Goal: Complete application form

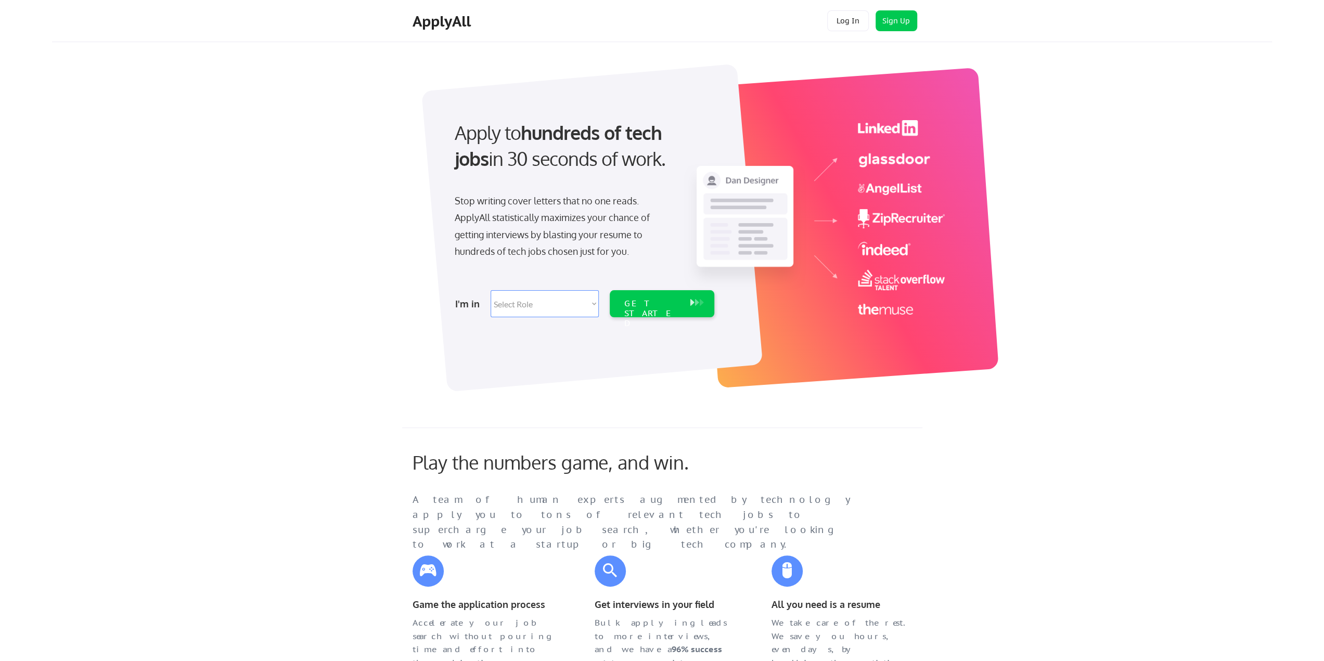
click at [549, 287] on div "I'm in Select Role Software Engineering Product Management Customer Success Sal…" at bounding box center [583, 304] width 291 height 36
click at [551, 304] on select "Select Role Software Engineering Product Management Customer Success Sales UI/U…" at bounding box center [545, 303] width 108 height 27
select select ""sales0""
click at [491, 290] on select "Select Role Software Engineering Product Management Customer Success Sales UI/U…" at bounding box center [545, 303] width 108 height 27
select select ""sales0""
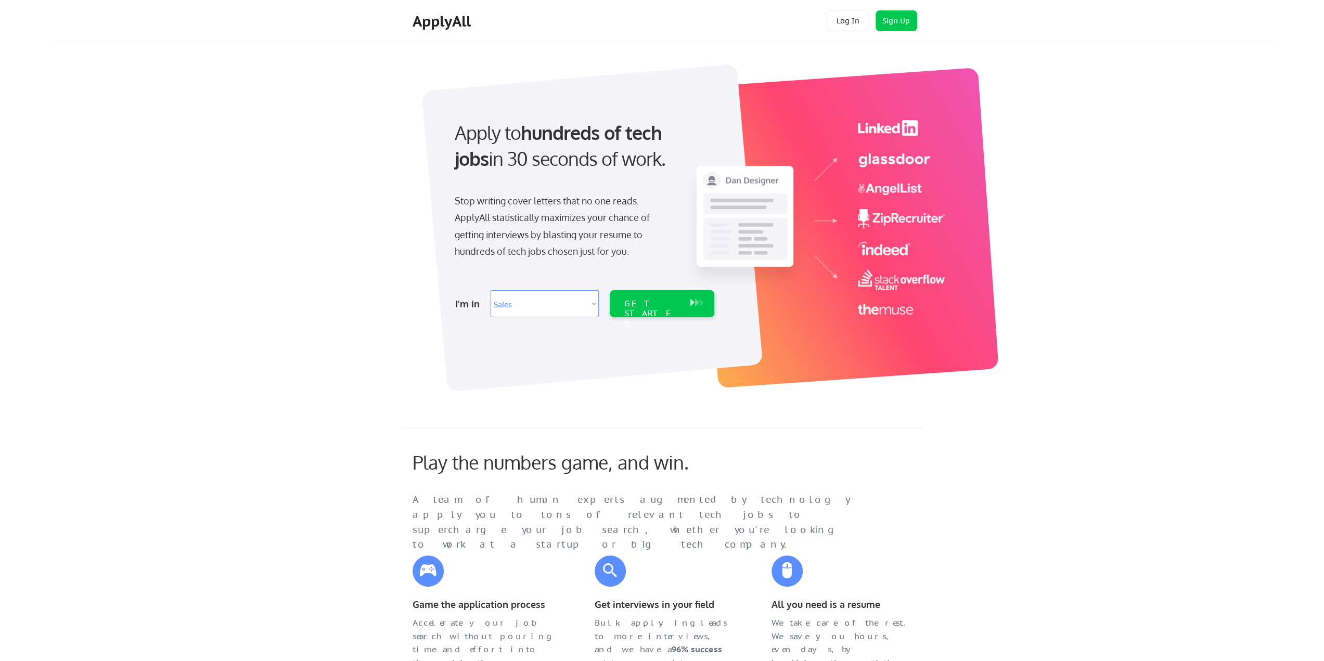
click at [567, 296] on select "Select Role Software Engineering Product Management Customer Success Sales UI/U…" at bounding box center [545, 303] width 108 height 27
select select ""sales""
click at [491, 290] on select "Select Role Software Engineering Product Management Customer Success Sales UI/U…" at bounding box center [545, 303] width 108 height 27
select select ""sales""
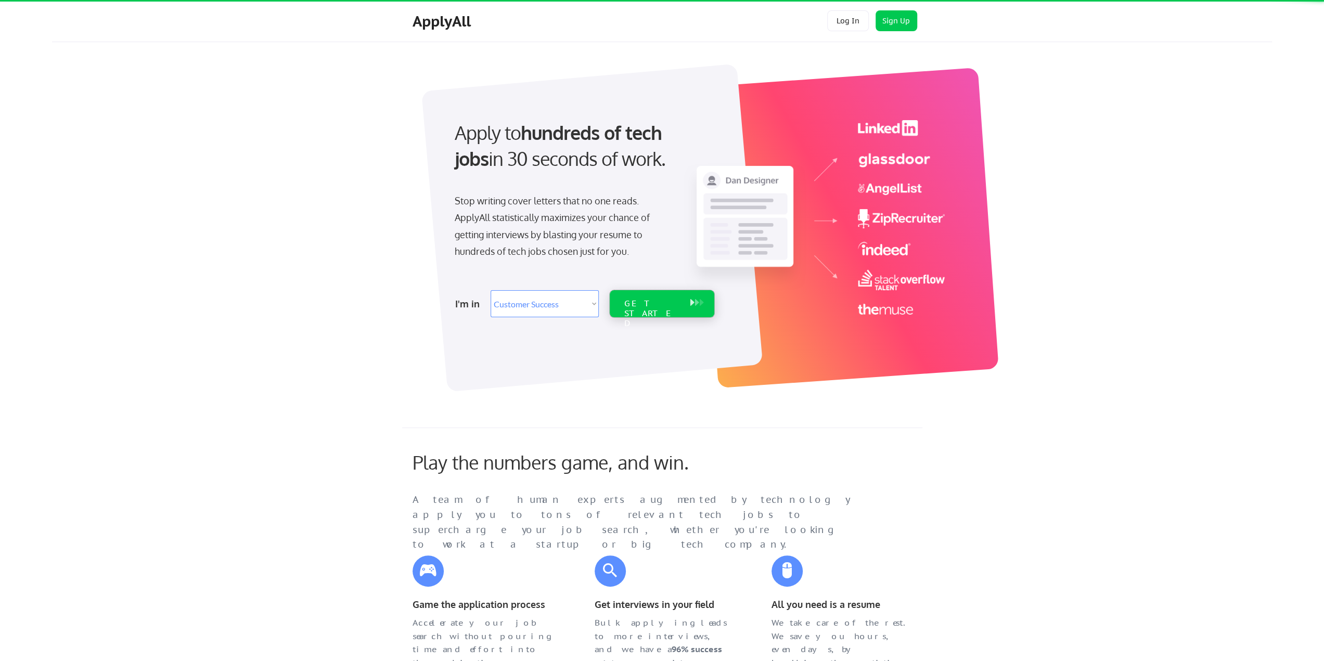
click at [665, 299] on div "GET STARTED" at bounding box center [652, 314] width 56 height 30
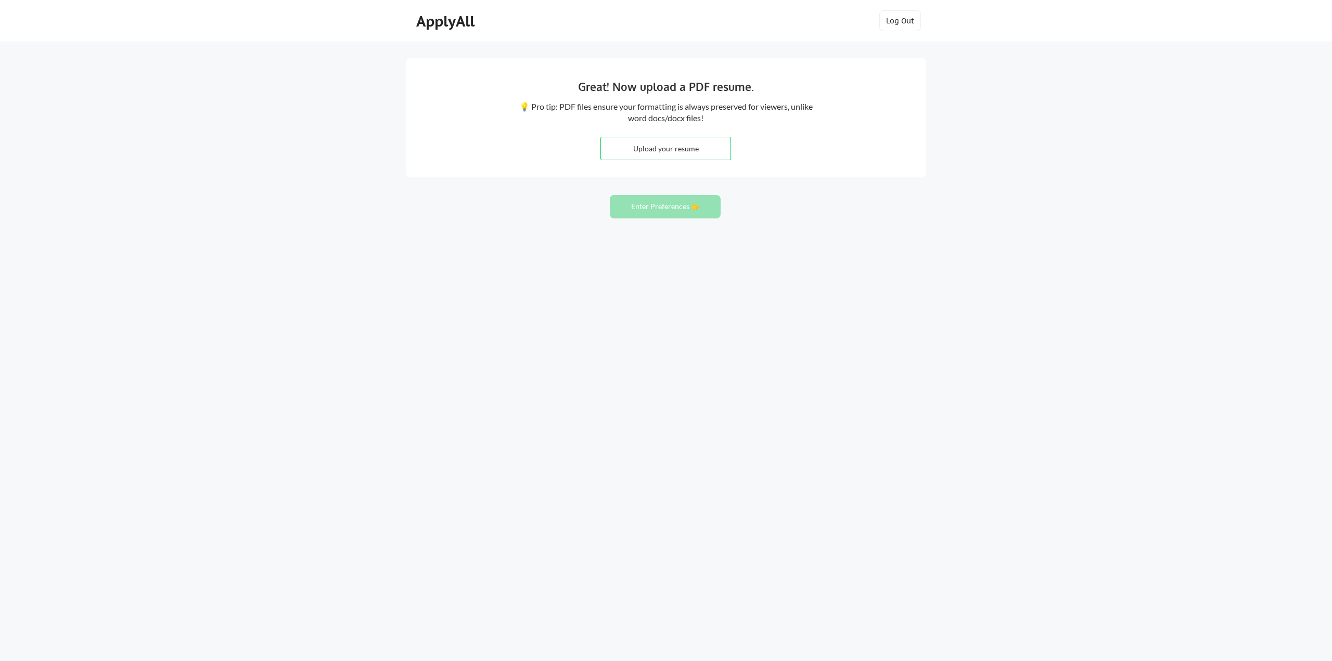
click at [658, 148] on input "file" at bounding box center [666, 148] width 130 height 22
type input "C:\fakepath\Updated Resume FINAL.pdf"
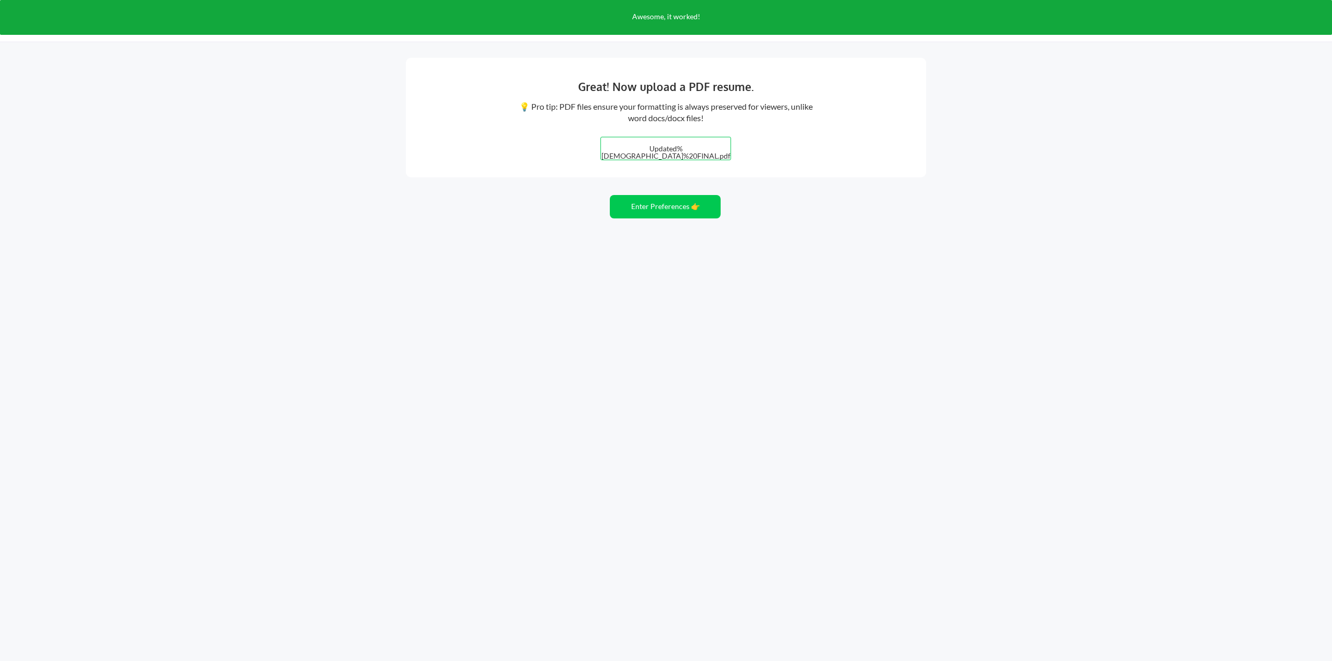
click at [786, 168] on div "Great! Now upload a PDF resume. 💡 Pro tip: PDF files ensure your formatting is …" at bounding box center [666, 118] width 520 height 120
click at [760, 220] on div "Great! Now upload a PDF resume. 💡 Pro tip: PDF files ensure your formatting is …" at bounding box center [666, 330] width 1332 height 661
click at [693, 212] on button "Enter Preferences 👉" at bounding box center [665, 206] width 111 height 23
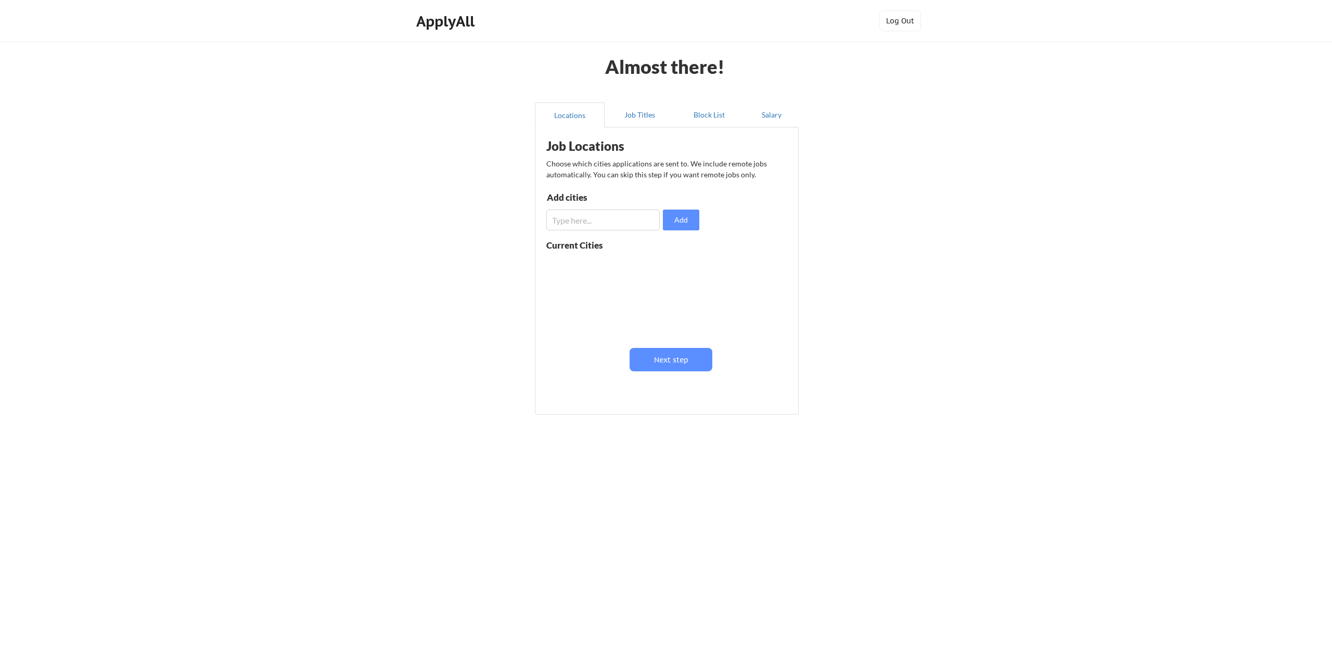
click at [617, 221] on input "input" at bounding box center [602, 220] width 113 height 21
type input "Omaha"
click at [676, 228] on button "Add" at bounding box center [681, 220] width 36 height 21
click at [665, 362] on button "Next step" at bounding box center [671, 359] width 83 height 23
click at [631, 226] on input "input" at bounding box center [604, 223] width 114 height 21
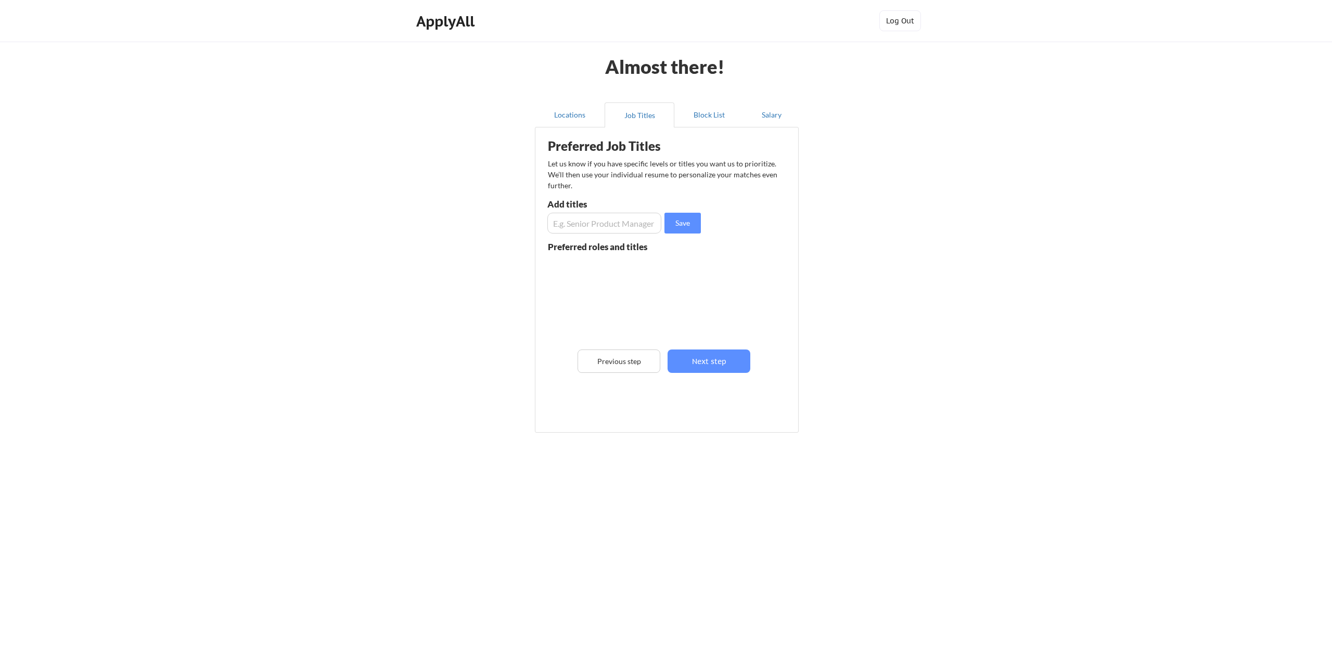
click at [583, 224] on input "input" at bounding box center [604, 223] width 114 height 21
type input "Sales Development Representative"
click at [689, 219] on button "Save" at bounding box center [682, 223] width 36 height 21
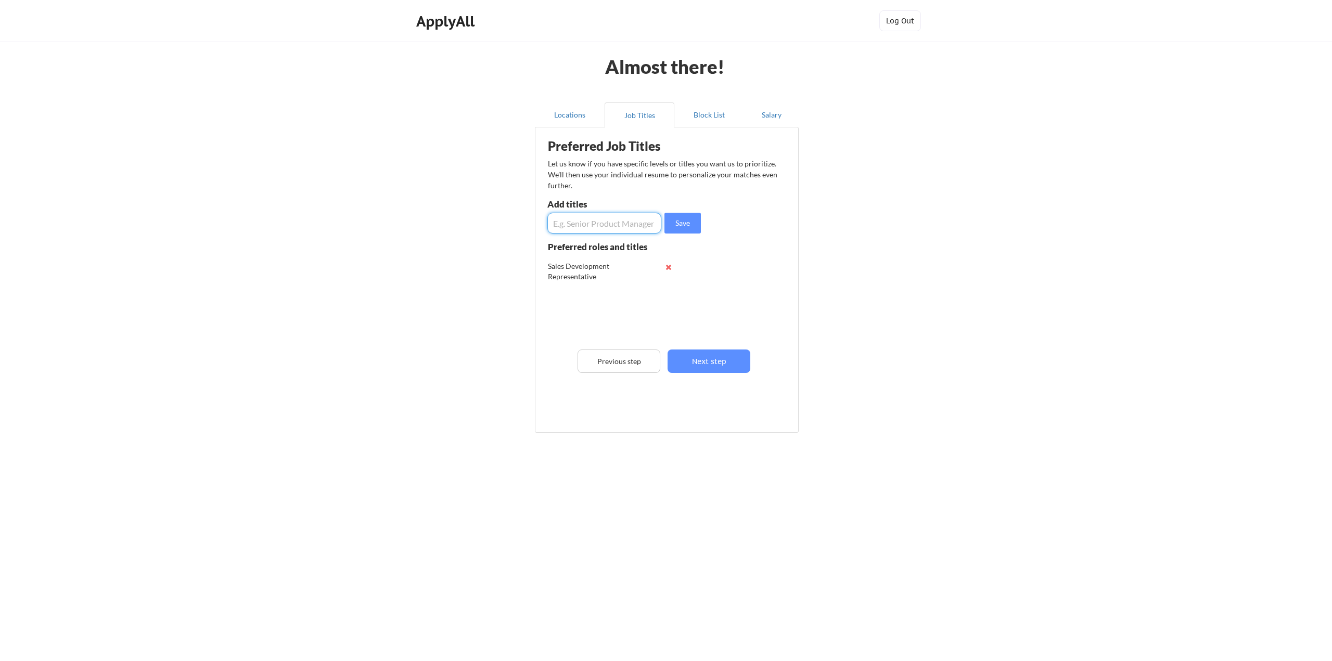
click at [614, 228] on input "input" at bounding box center [604, 223] width 114 height 21
click at [600, 222] on input "input" at bounding box center [604, 223] width 114 height 21
click at [647, 222] on input "input" at bounding box center [604, 223] width 114 height 21
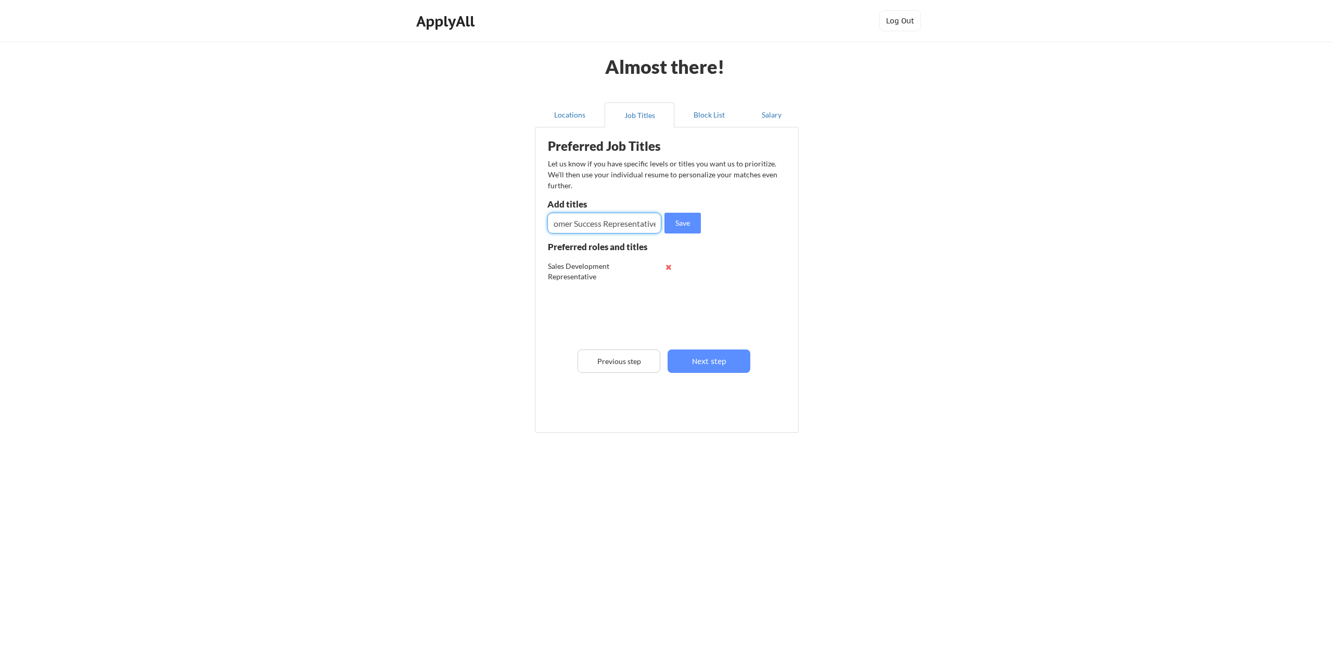
scroll to position [0, 22]
type input "Customer Success Representative"
click at [682, 219] on button "Save" at bounding box center [682, 223] width 36 height 21
click at [605, 221] on input "input" at bounding box center [604, 223] width 114 height 21
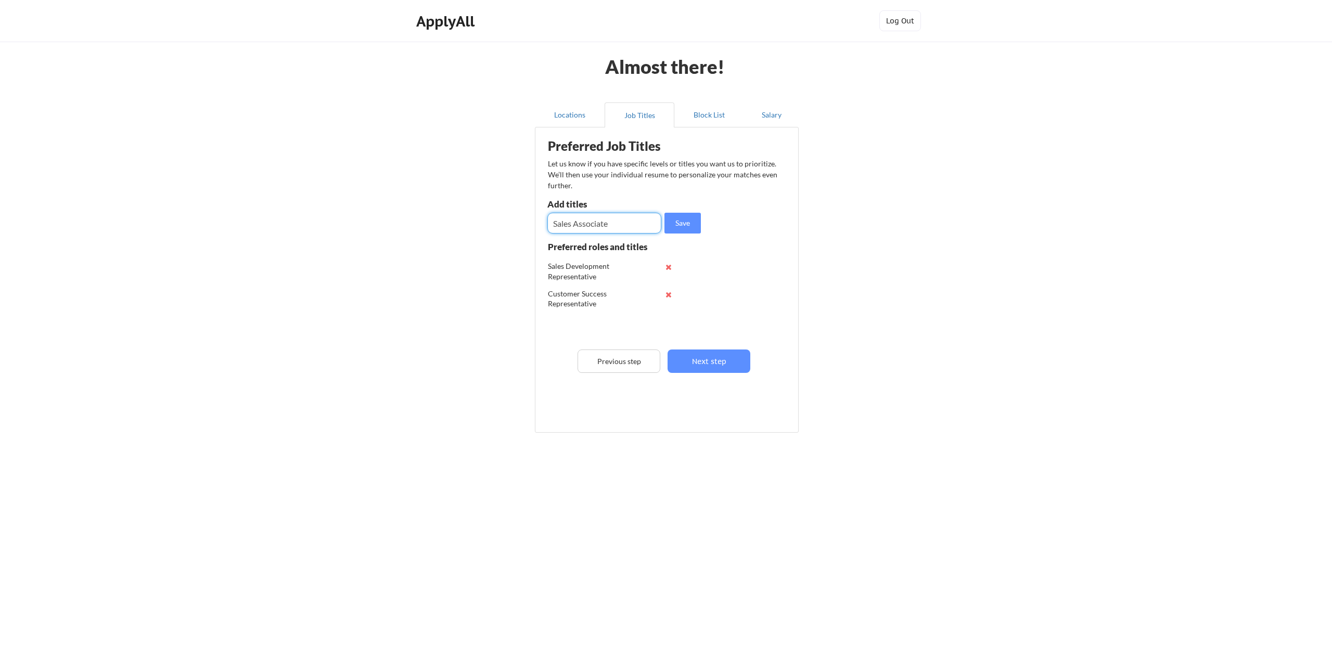
type input "Sales Associate"
click at [675, 227] on button "Save" at bounding box center [682, 223] width 36 height 21
click at [597, 224] on input "input" at bounding box center [604, 223] width 114 height 21
type input "Account Manager"
click at [697, 223] on button "Save" at bounding box center [682, 223] width 36 height 21
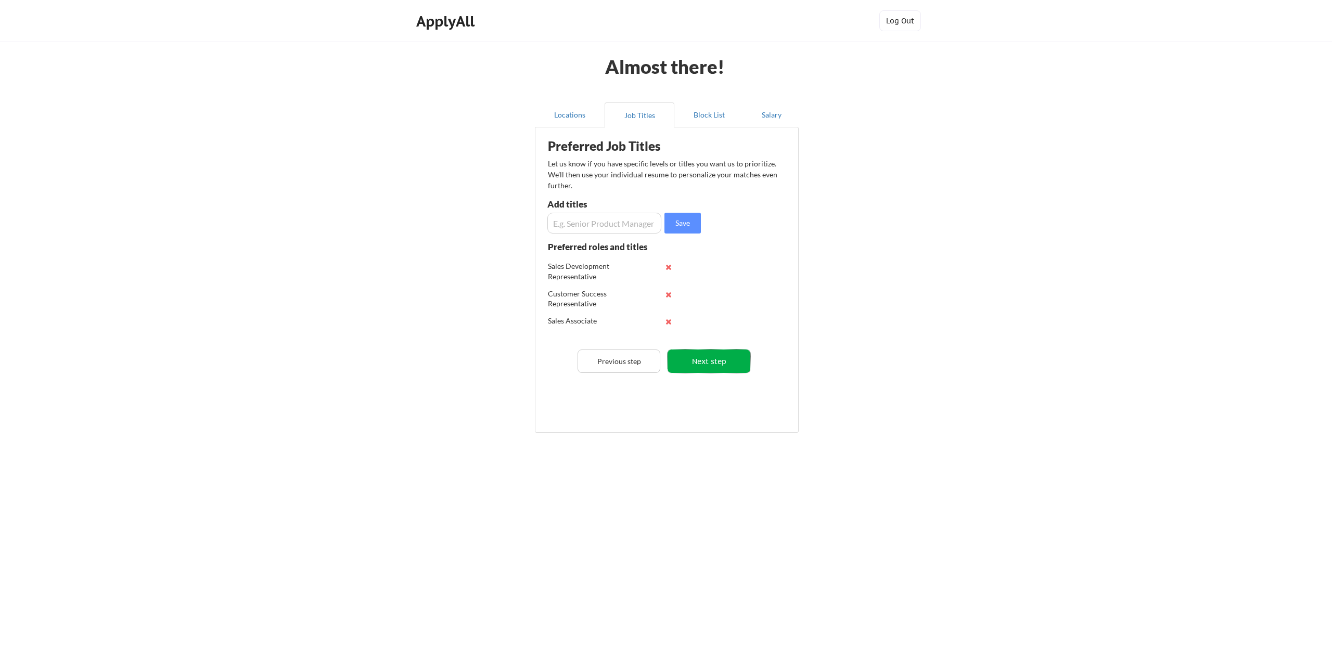
click at [699, 369] on button "Next step" at bounding box center [709, 361] width 83 height 23
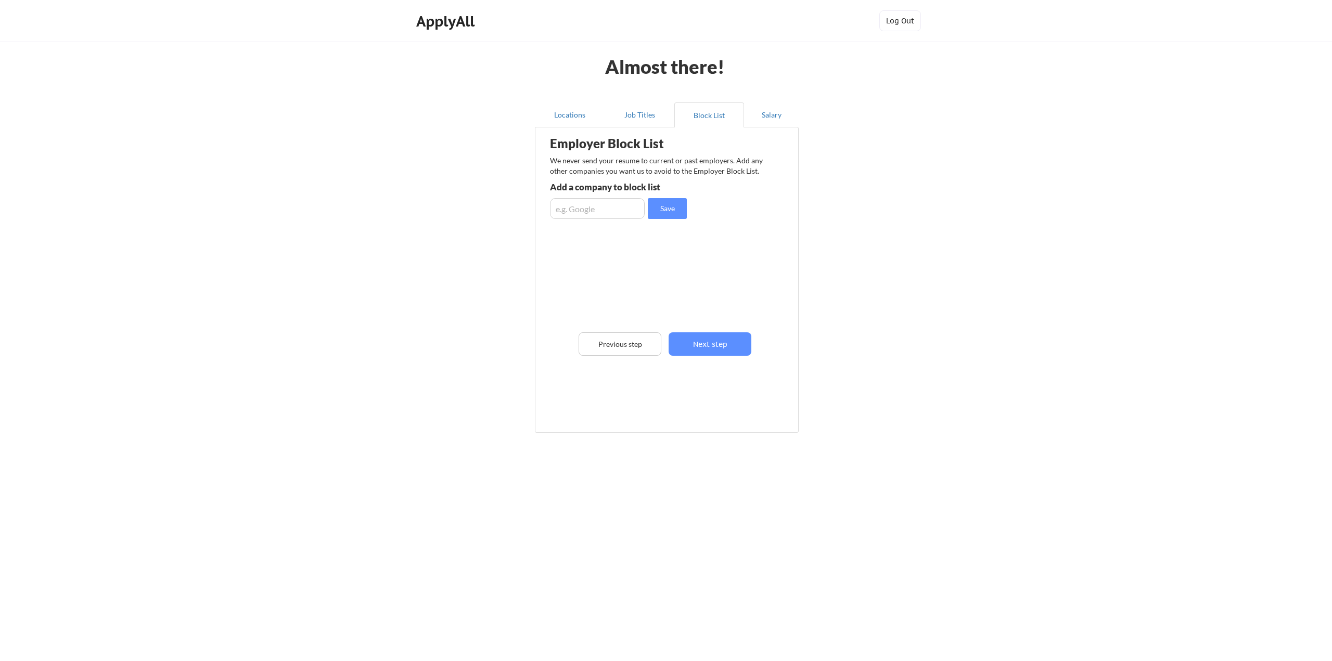
click at [610, 198] on input "input" at bounding box center [597, 208] width 95 height 21
type input "Toast"
click at [678, 219] on div "Employer Block List We never send your resume to current or past employers. Add…" at bounding box center [667, 264] width 253 height 269
click at [664, 206] on button "Save" at bounding box center [667, 208] width 39 height 21
click at [719, 350] on button "Next step" at bounding box center [710, 343] width 83 height 23
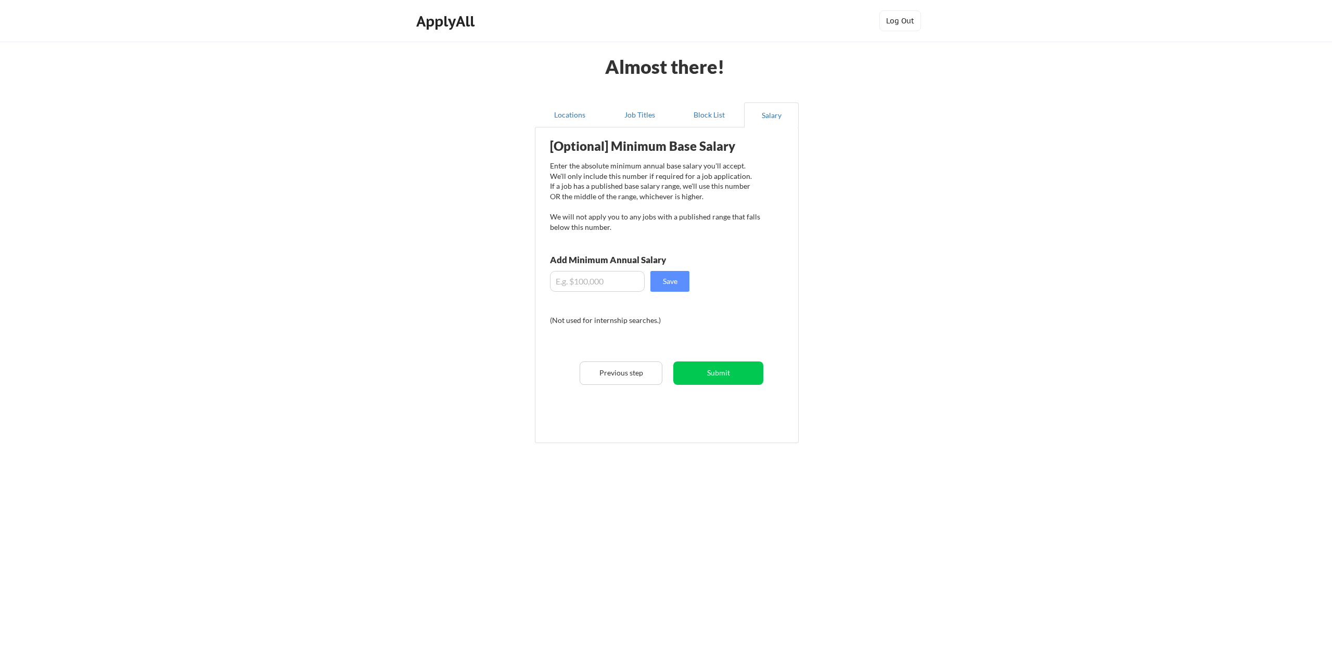
click at [612, 281] on input "input" at bounding box center [597, 281] width 95 height 21
type input "$50,000"
click at [672, 279] on button "Save" at bounding box center [669, 281] width 39 height 21
click at [714, 370] on button "Submit" at bounding box center [718, 373] width 90 height 23
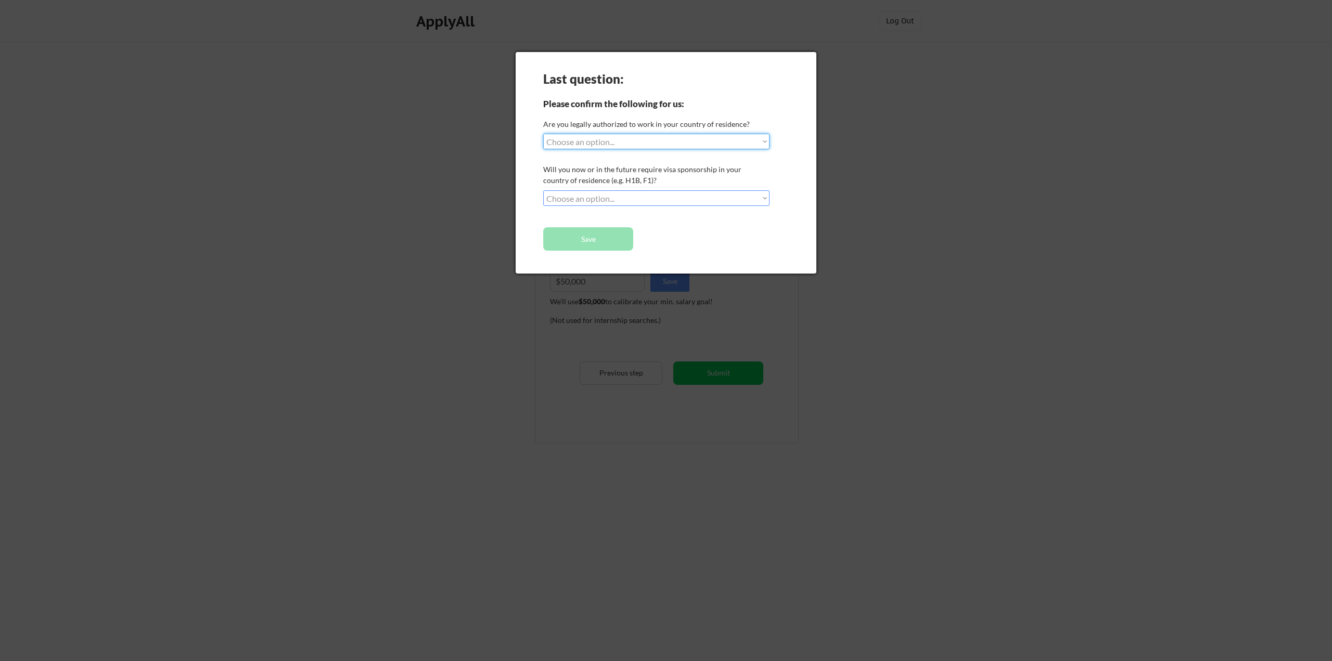
click at [660, 148] on select "Choose an option... Yes, I am a US Citizen Yes, I am a Canadian Citizen Yes, I …" at bounding box center [656, 142] width 226 height 16
select select ""yes__i_am_a_us_citizen""
click at [543, 134] on select "Choose an option... Yes, I am a US Citizen Yes, I am a Canadian Citizen Yes, I …" at bounding box center [656, 142] width 226 height 16
click at [625, 198] on select "Choose an option... No, I will not need sponsorship Yes, I will need sponsorship" at bounding box center [656, 198] width 226 height 16
click at [543, 190] on select "Choose an option... No, I will not need sponsorship Yes, I will need sponsorship" at bounding box center [656, 198] width 226 height 16
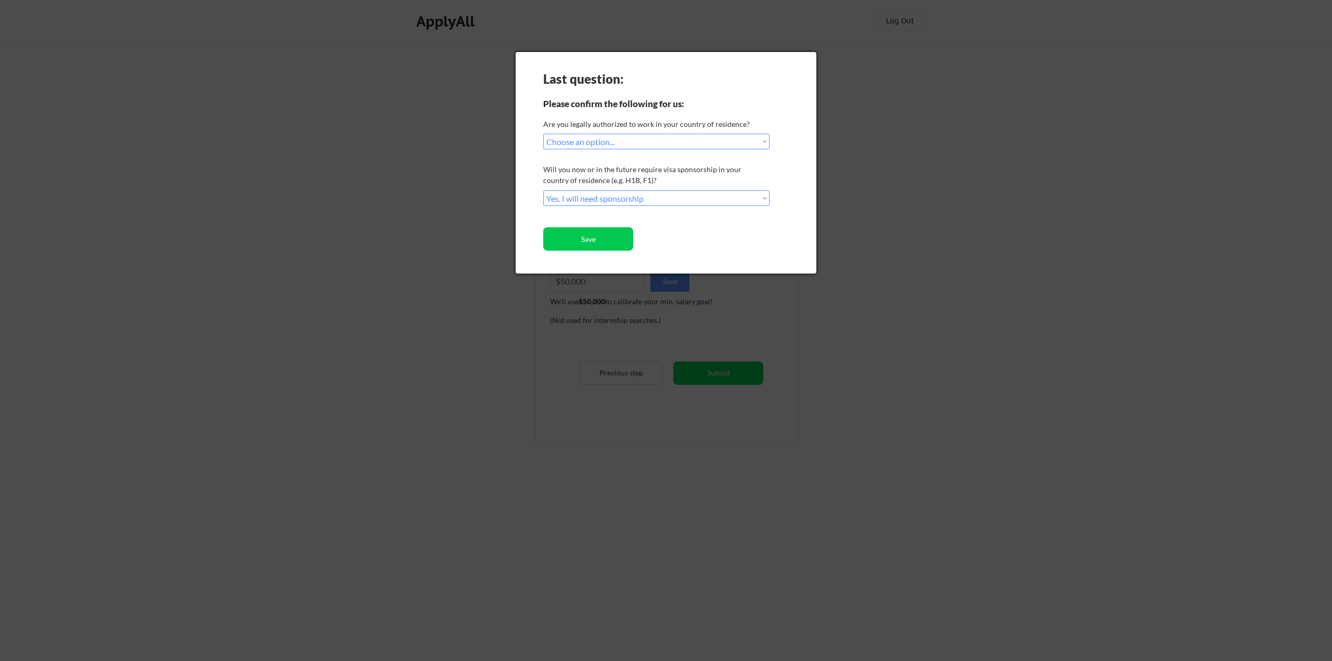
drag, startPoint x: 615, startPoint y: 192, endPoint x: 614, endPoint y: 197, distance: 5.3
click at [615, 192] on select "Choose an option... No, I will not need sponsorship Yes, I will need sponsorship" at bounding box center [656, 198] width 226 height 16
select select ""no__i_will_not_need_sponsorship""
click at [543, 190] on select "Choose an option... No, I will not need sponsorship Yes, I will need sponsorship" at bounding box center [656, 198] width 226 height 16
click at [612, 242] on button "Save" at bounding box center [588, 238] width 90 height 23
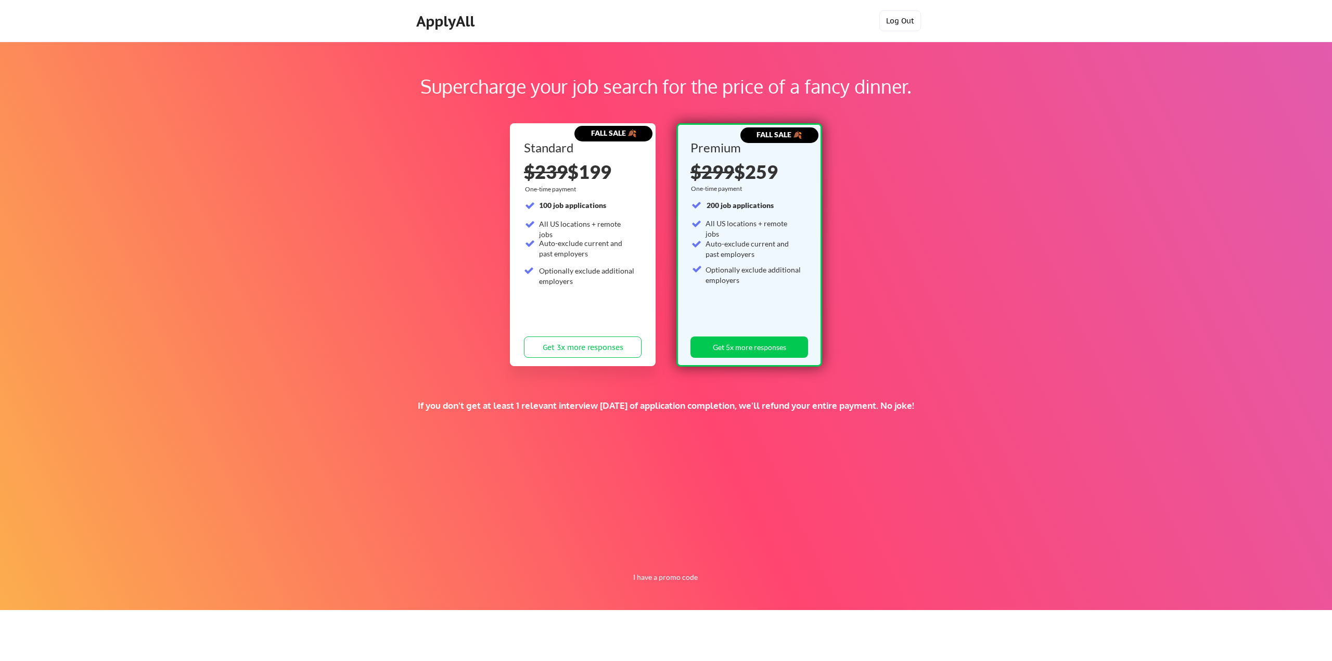
click at [902, 23] on button "Log Out" at bounding box center [900, 20] width 42 height 21
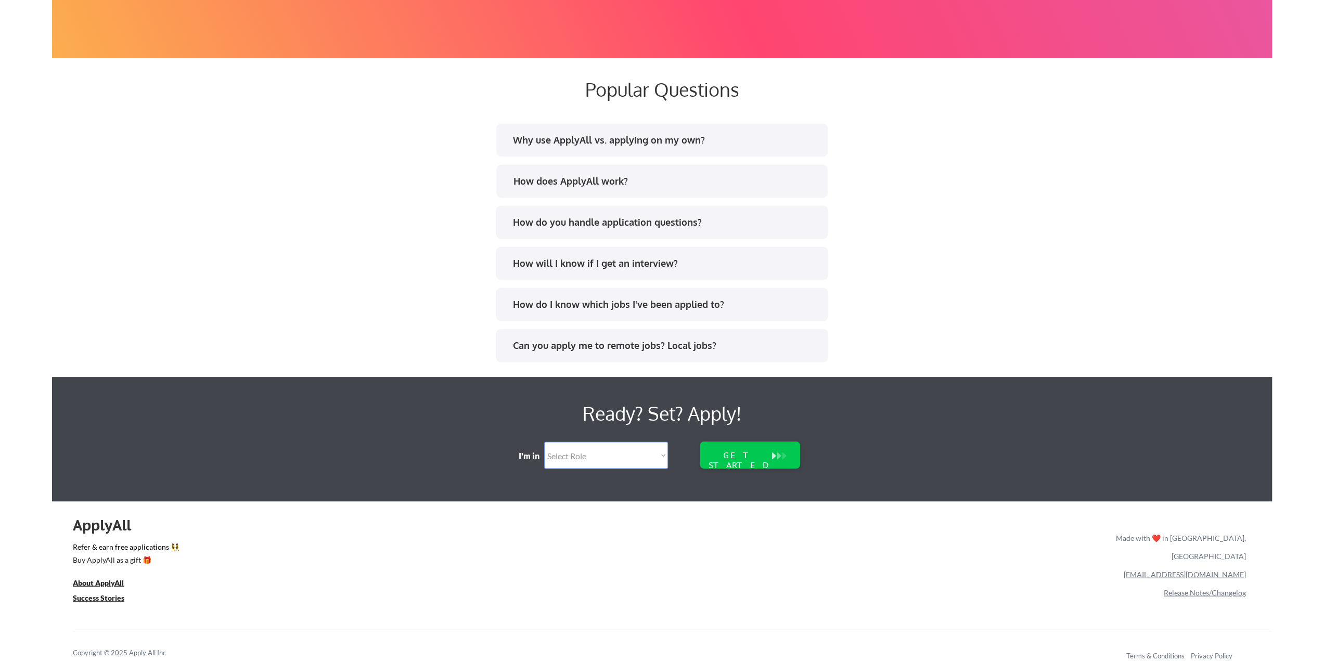
scroll to position [1940, 0]
